Goal: Information Seeking & Learning: Learn about a topic

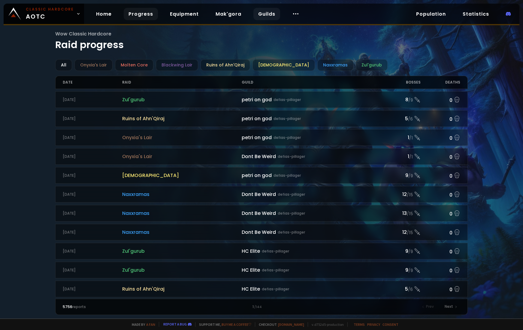
click at [263, 16] on link "Guilds" at bounding box center [266, 14] width 27 height 12
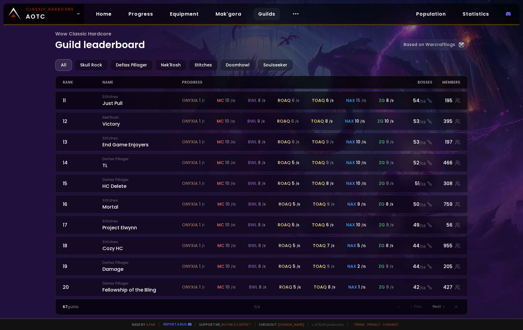
scroll to position [213, 0]
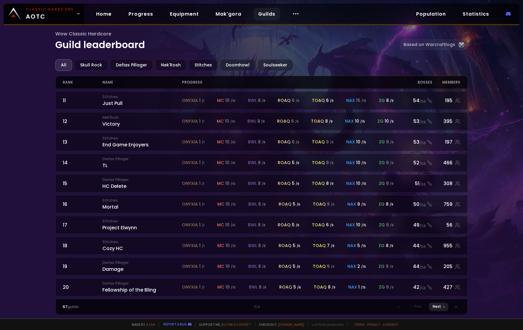
click at [440, 308] on span "Next" at bounding box center [437, 306] width 8 height 5
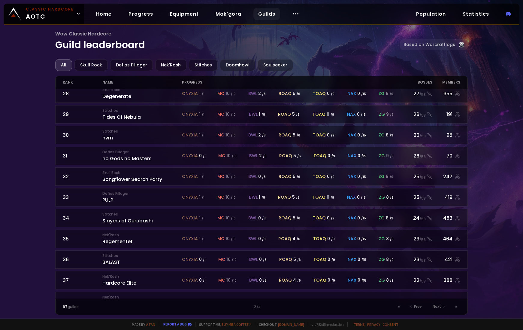
scroll to position [213, 0]
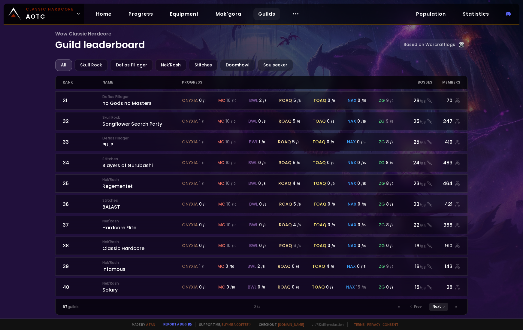
click at [441, 310] on div "Next" at bounding box center [438, 306] width 19 height 8
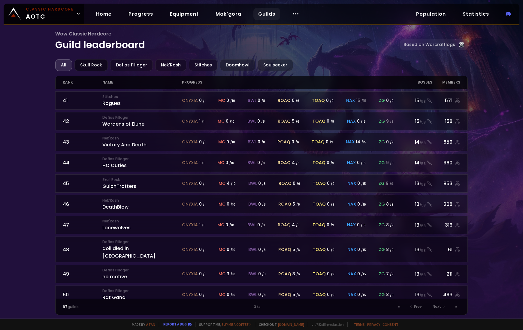
click at [92, 65] on div "Skull Rock" at bounding box center [90, 65] width 33 height 12
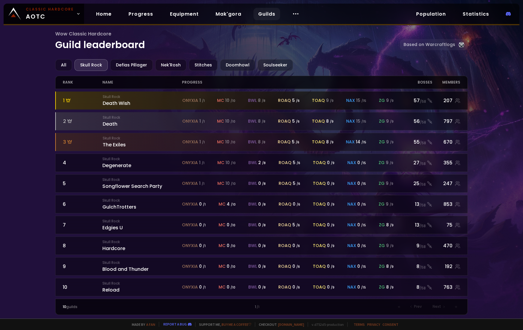
click at [131, 99] on small "Skull Rock" at bounding box center [143, 96] width 80 height 5
